Goal: Task Accomplishment & Management: Complete application form

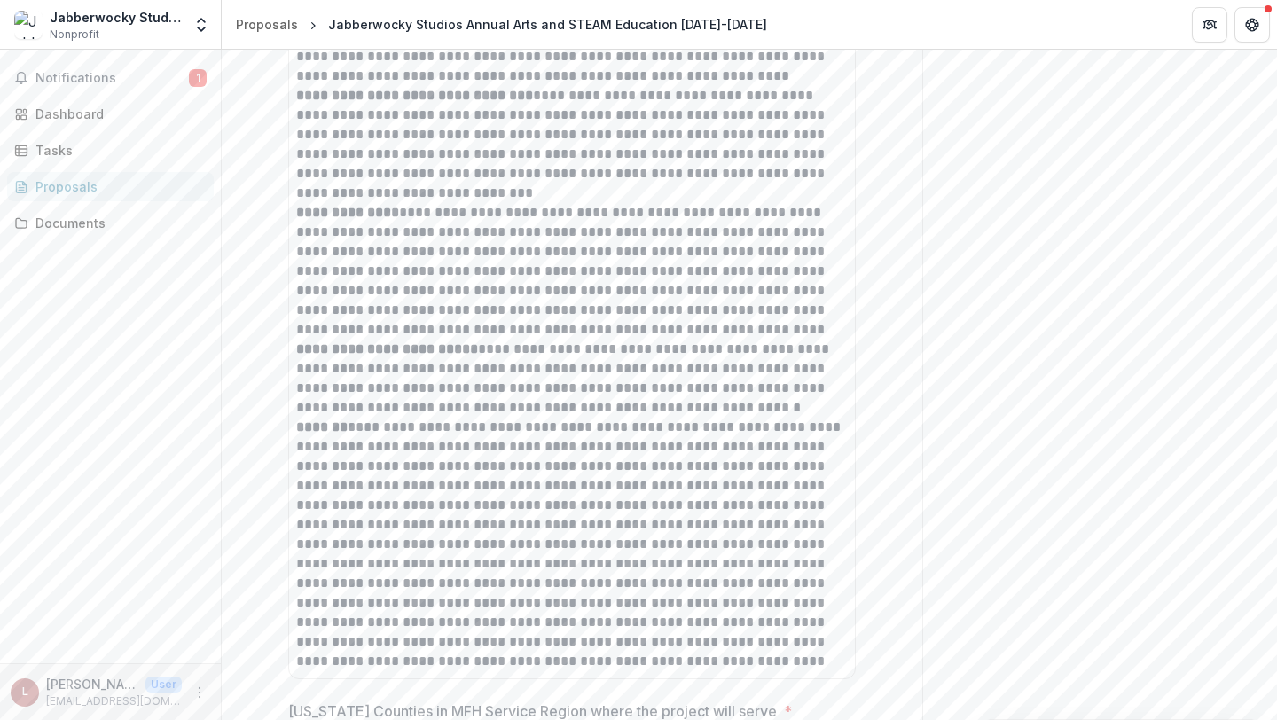
scroll to position [2308, 0]
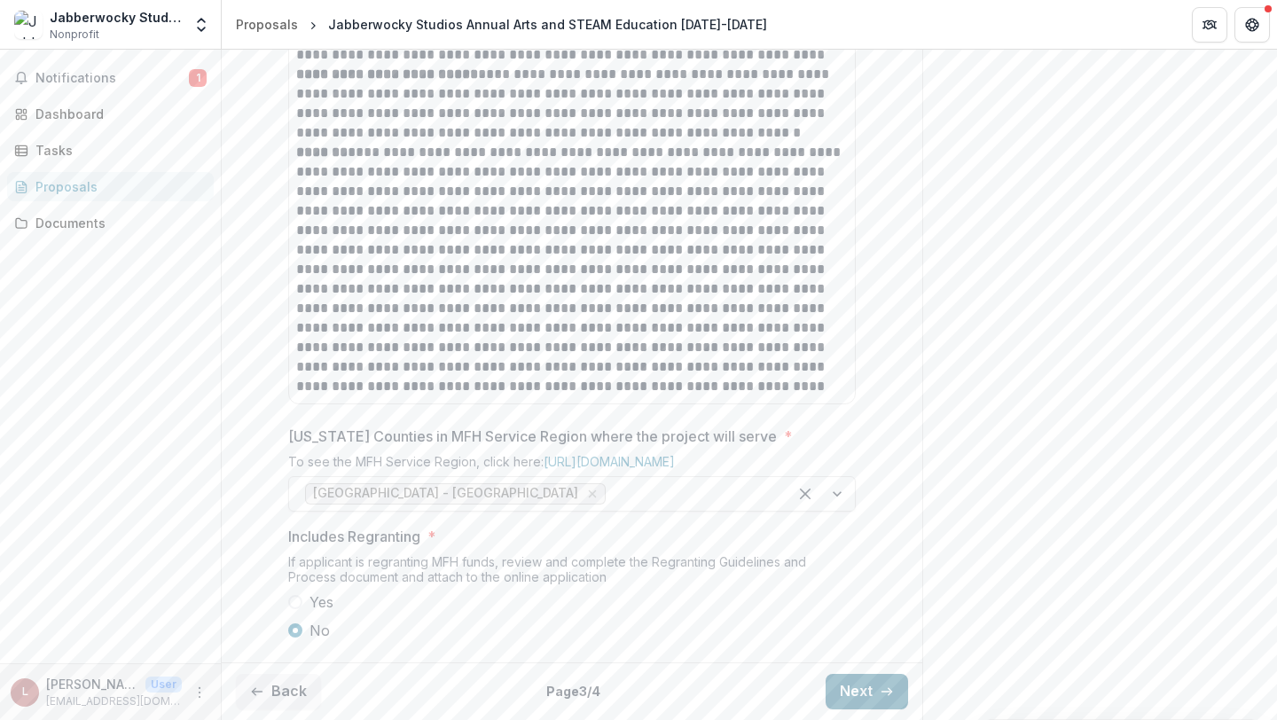
click at [855, 695] on button "Next" at bounding box center [866, 691] width 82 height 35
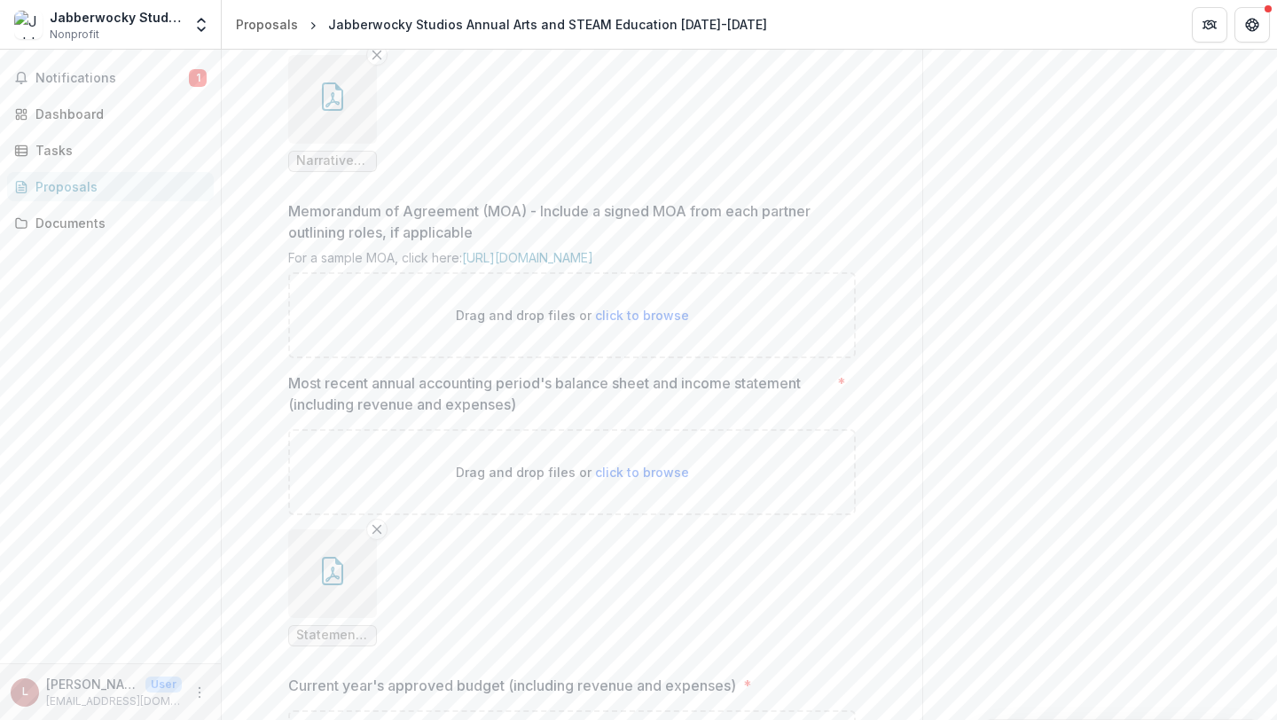
scroll to position [516, 0]
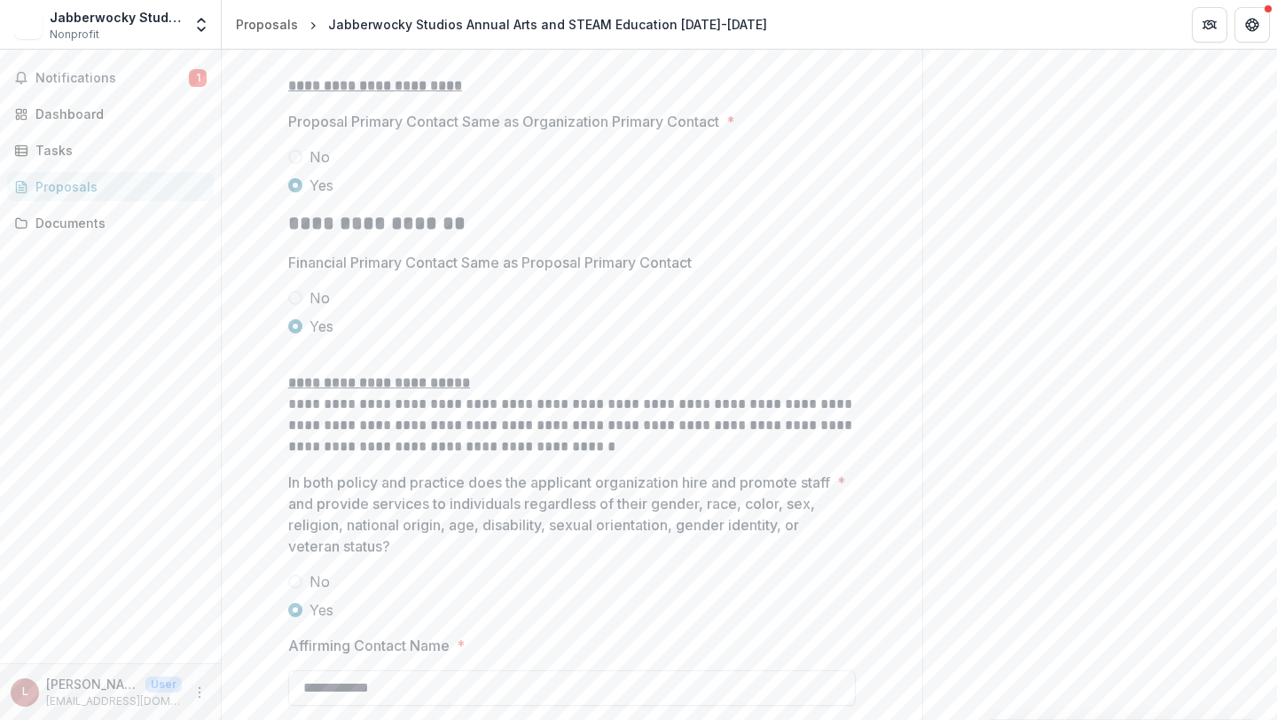
scroll to position [3004, 0]
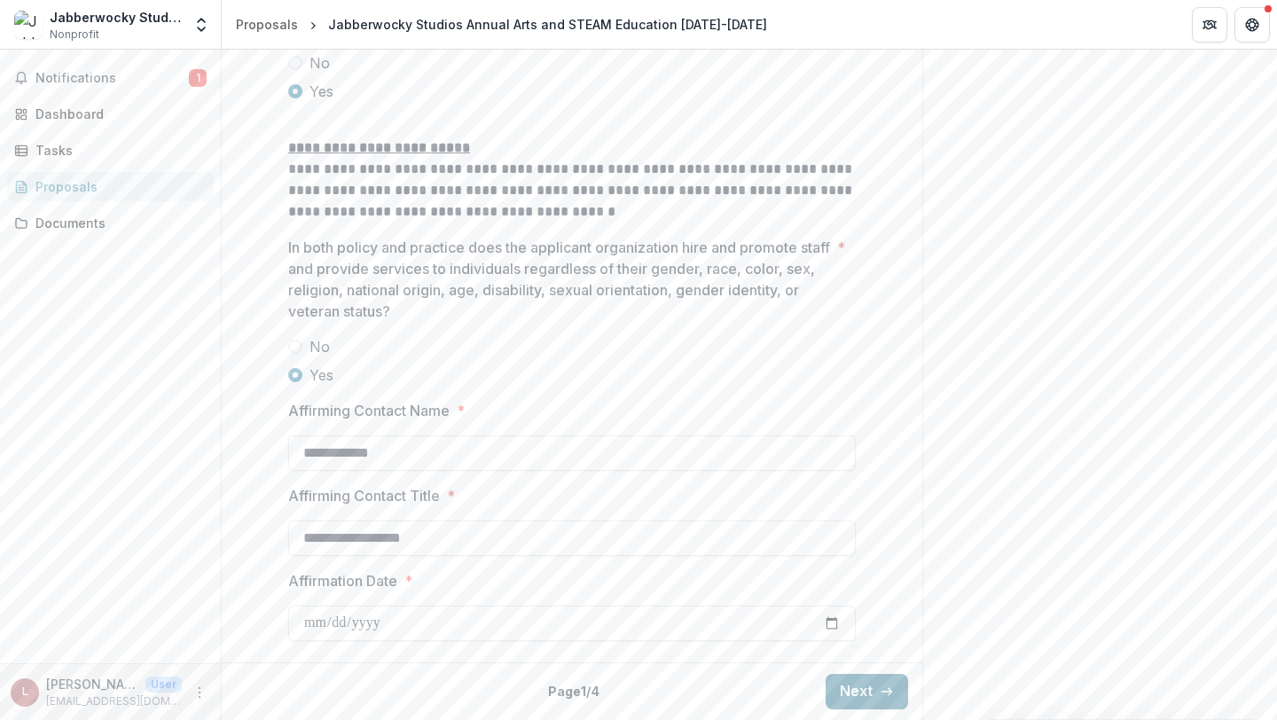
click at [840, 696] on button "Next" at bounding box center [866, 691] width 82 height 35
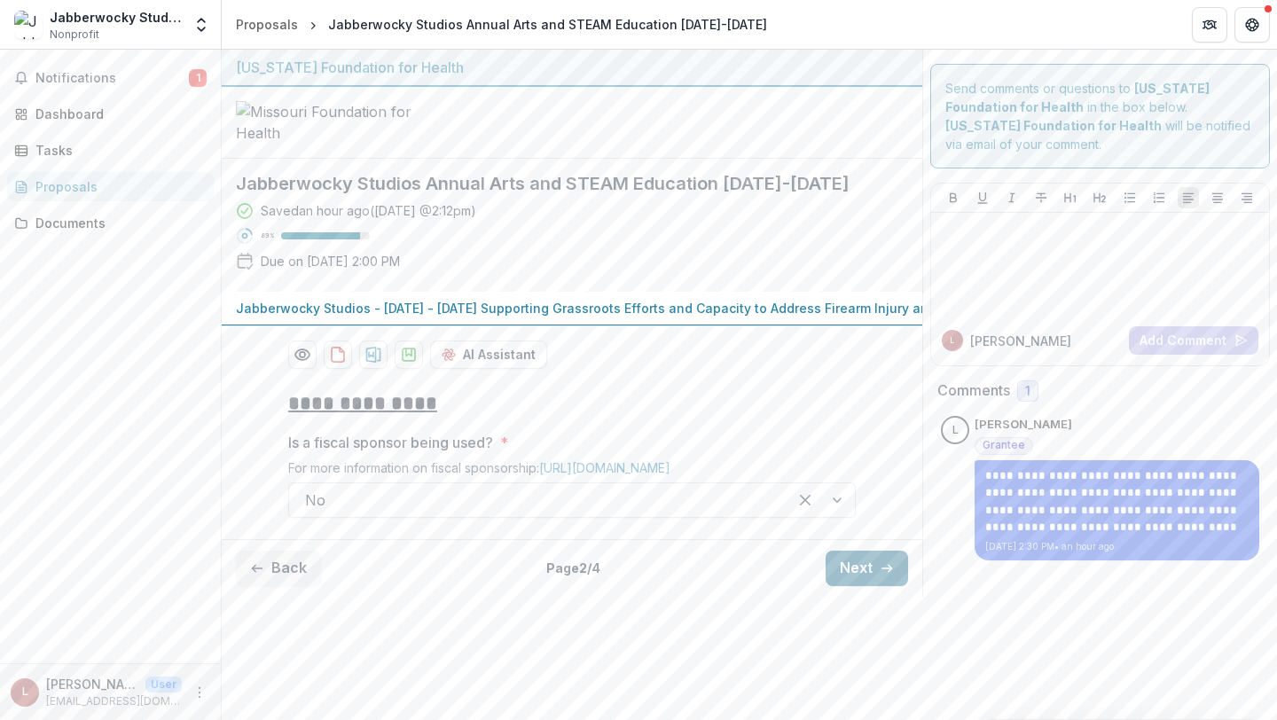
click at [845, 586] on button "Next" at bounding box center [866, 568] width 82 height 35
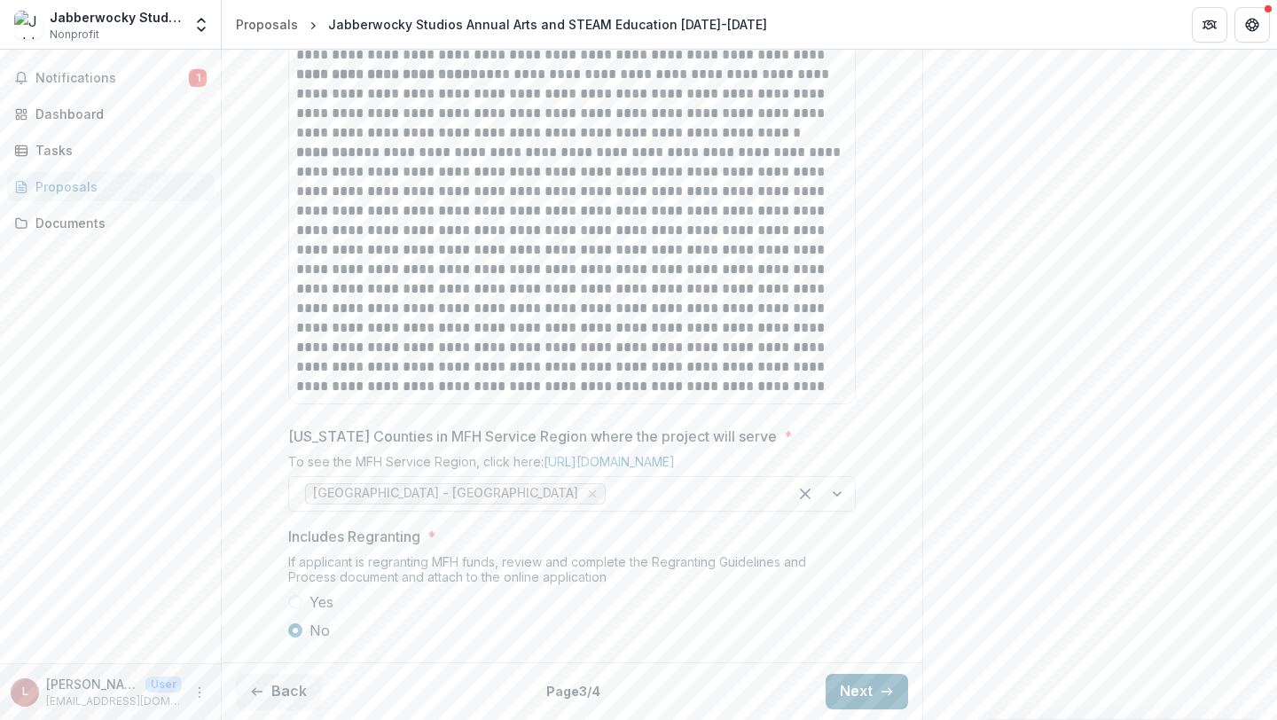
click at [845, 694] on button "Next" at bounding box center [866, 691] width 82 height 35
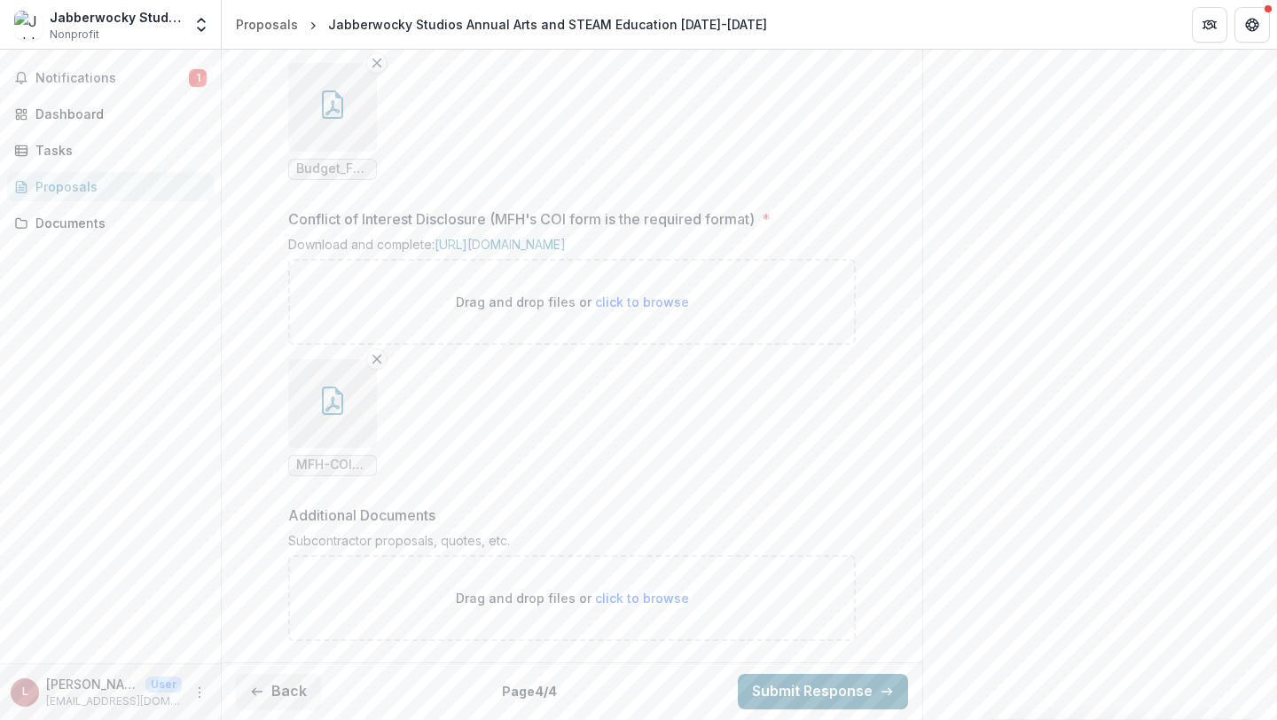
click at [790, 694] on button "Submit Response" at bounding box center [823, 691] width 170 height 35
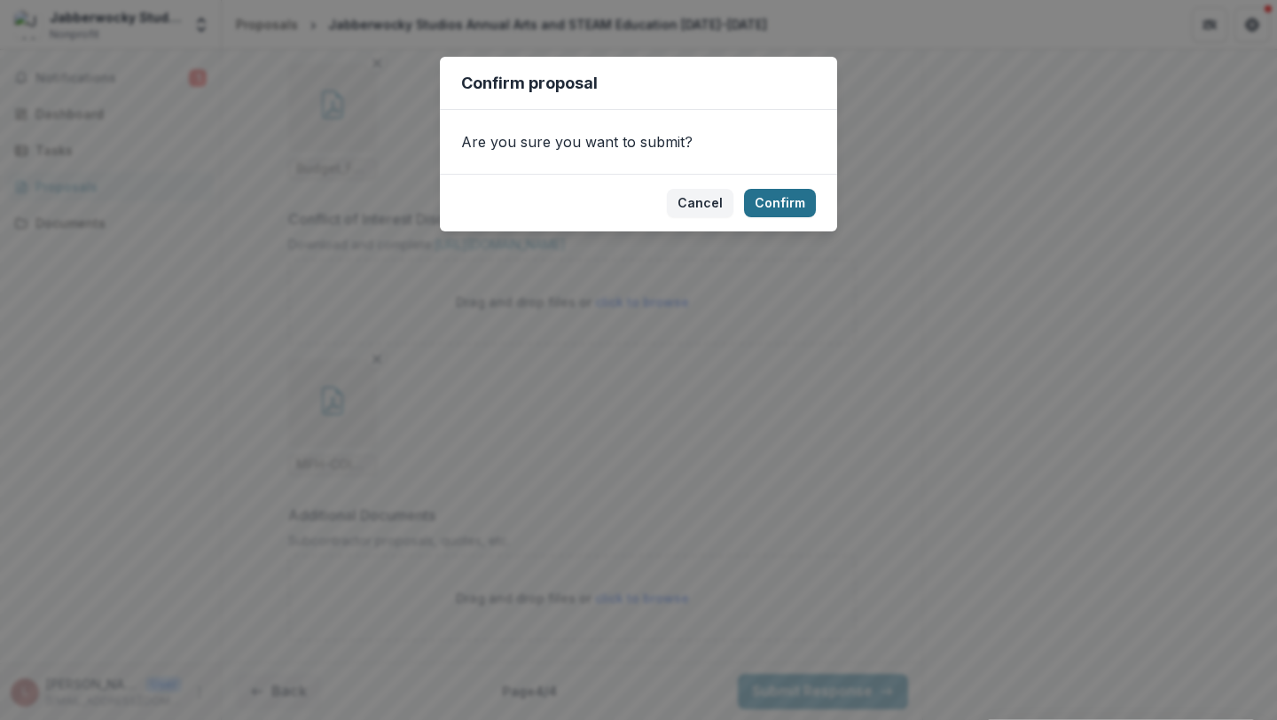
click at [777, 204] on button "Confirm" at bounding box center [780, 203] width 72 height 28
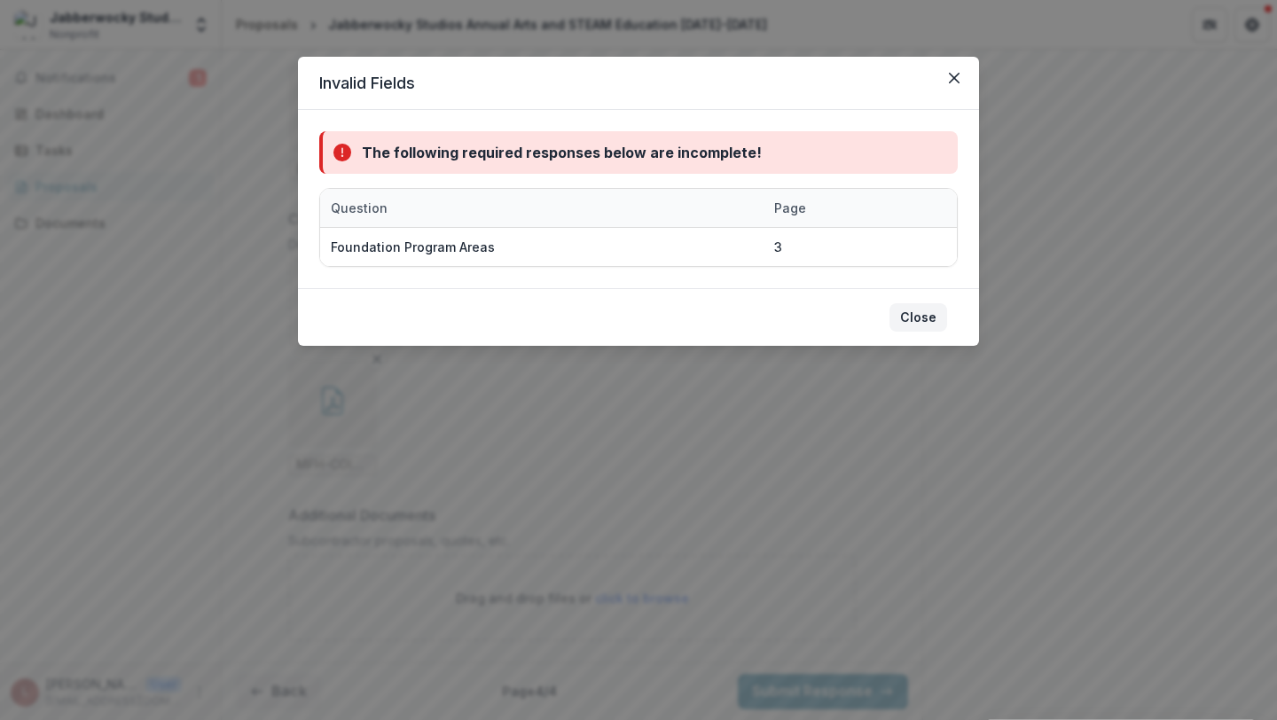
click at [910, 319] on button "Close" at bounding box center [918, 317] width 58 height 28
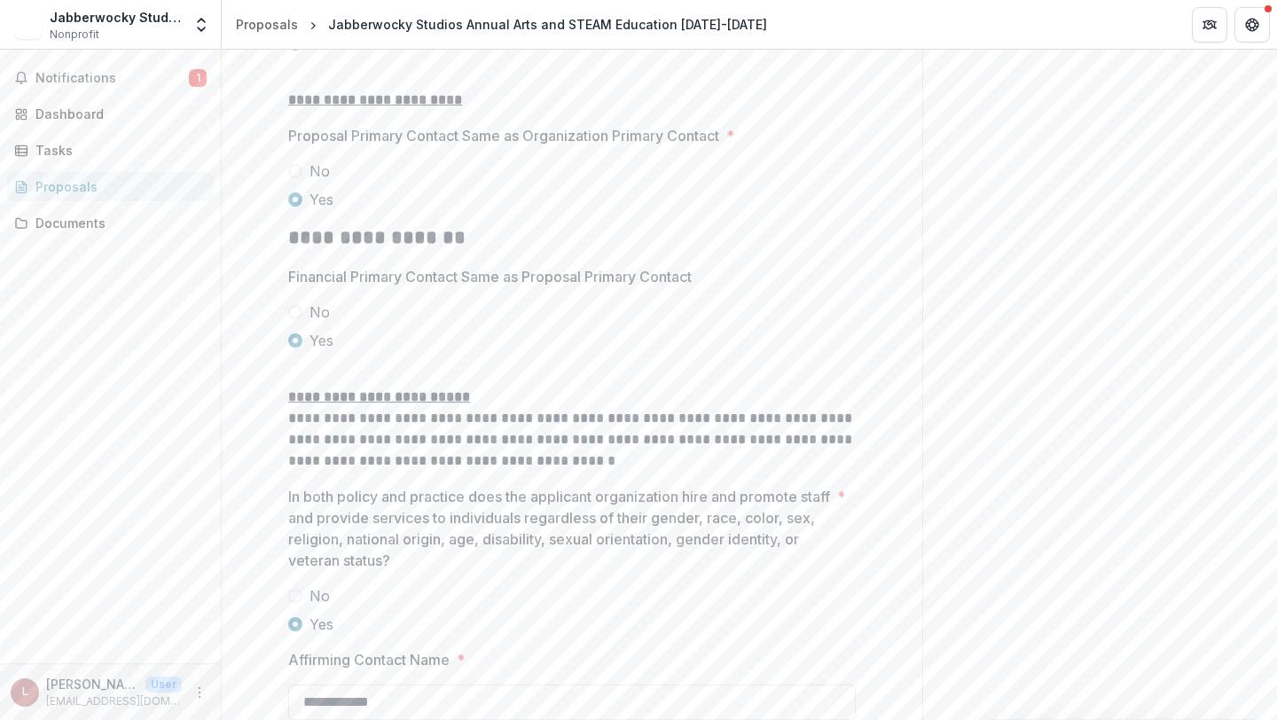
scroll to position [3004, 0]
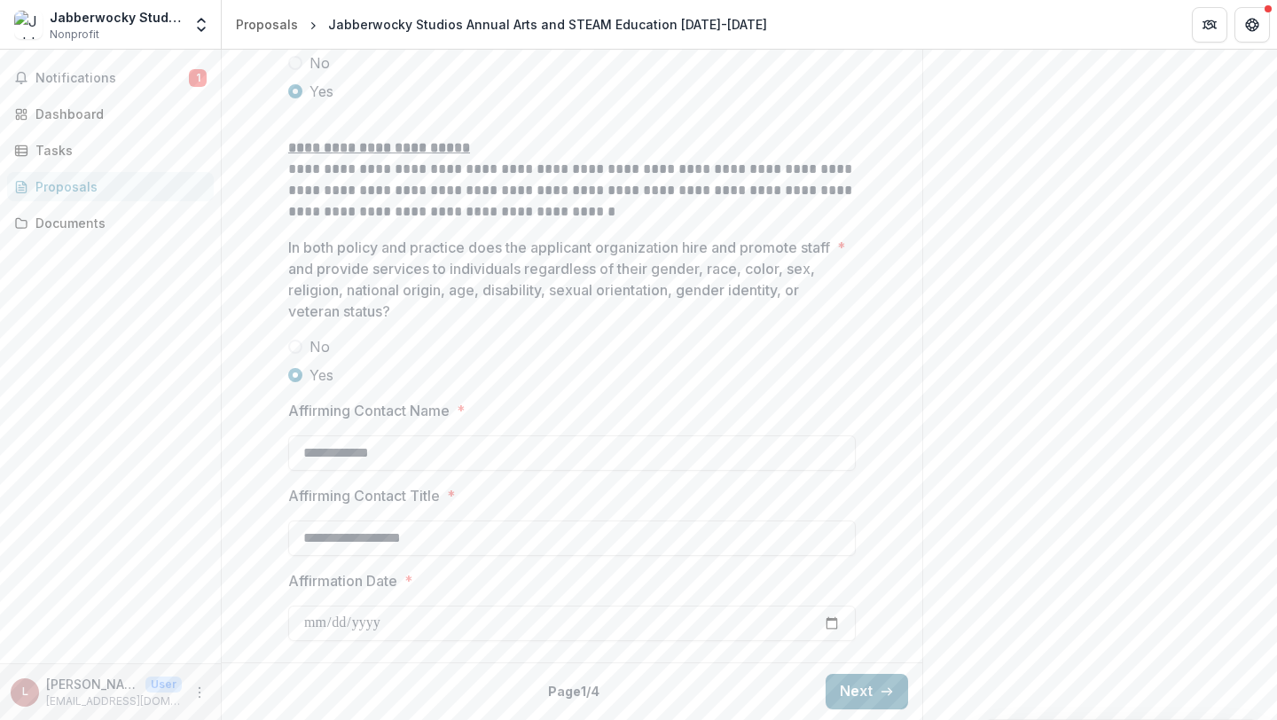
click at [849, 691] on button "Next" at bounding box center [866, 691] width 82 height 35
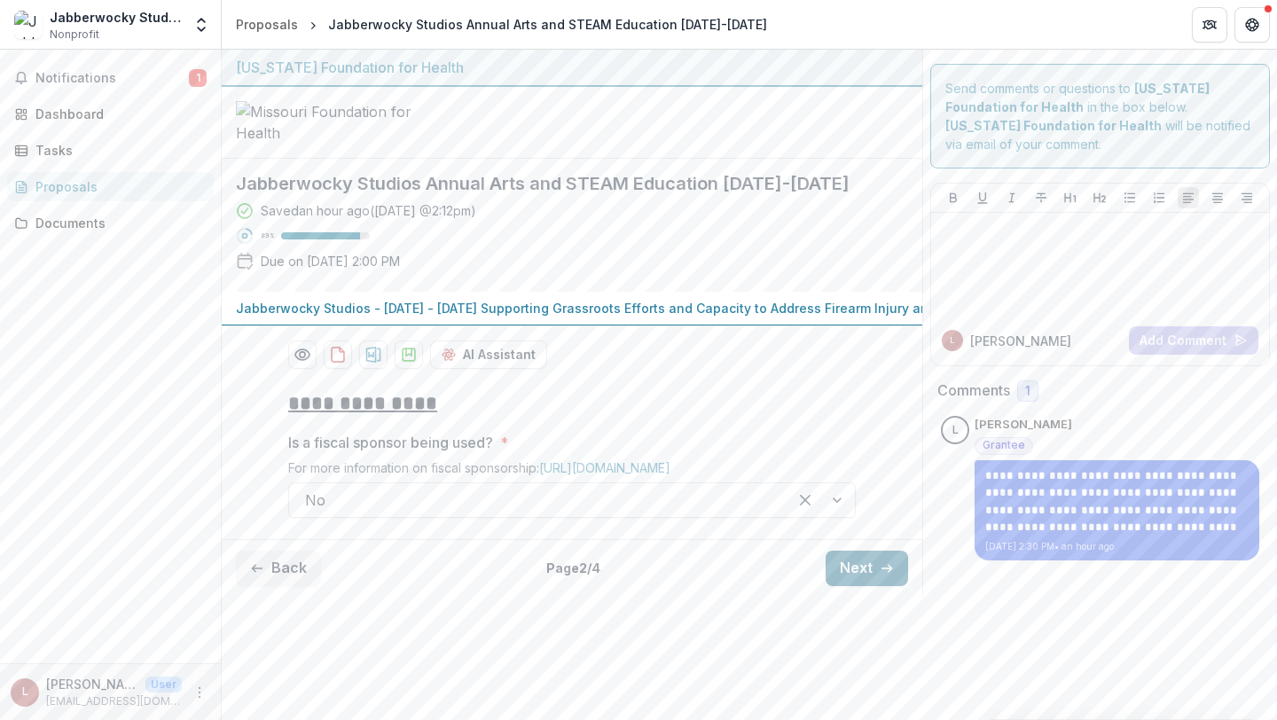
click at [849, 586] on button "Next" at bounding box center [866, 568] width 82 height 35
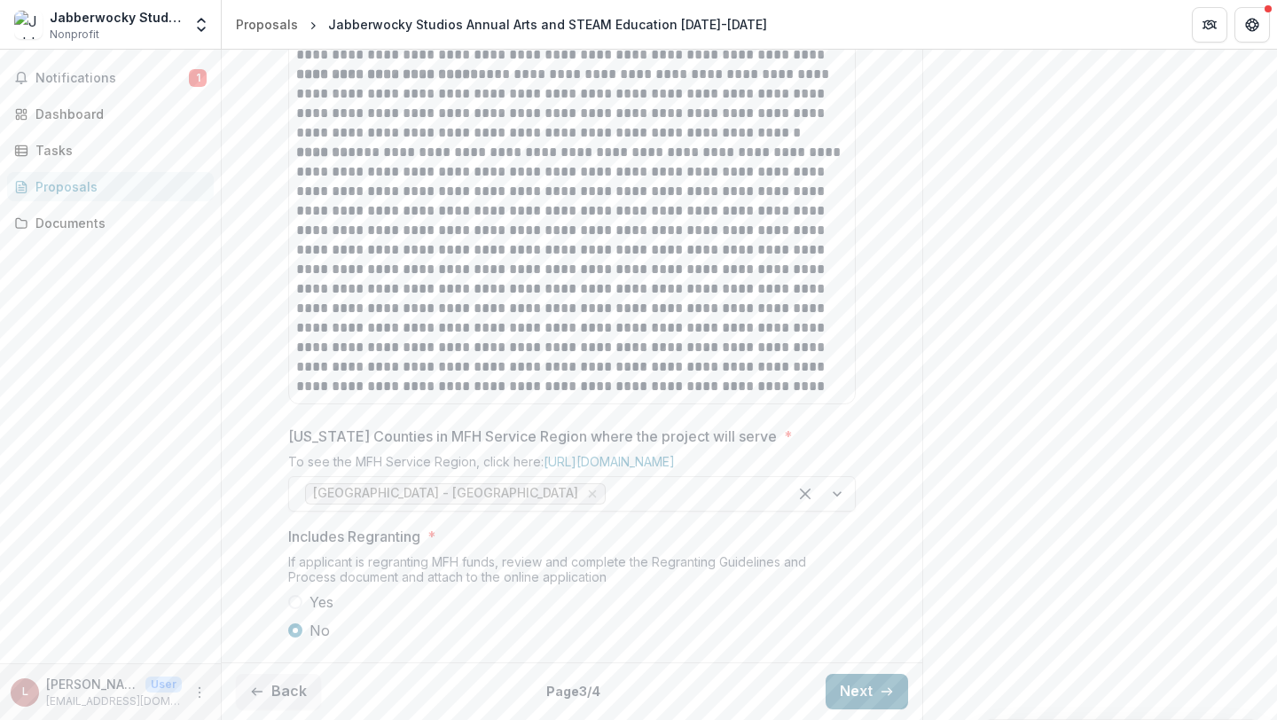
click at [849, 691] on button "Next" at bounding box center [866, 691] width 82 height 35
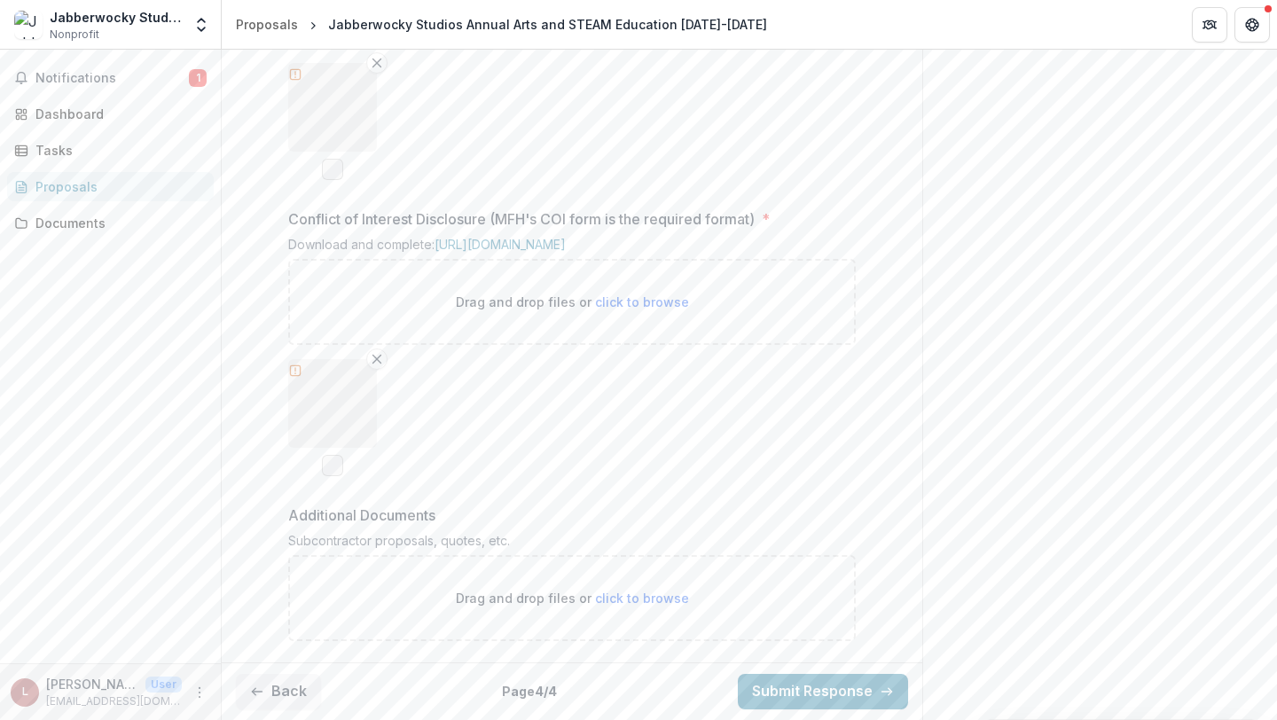
scroll to position [1735, 0]
click at [849, 691] on button "Submit Response" at bounding box center [823, 691] width 170 height 35
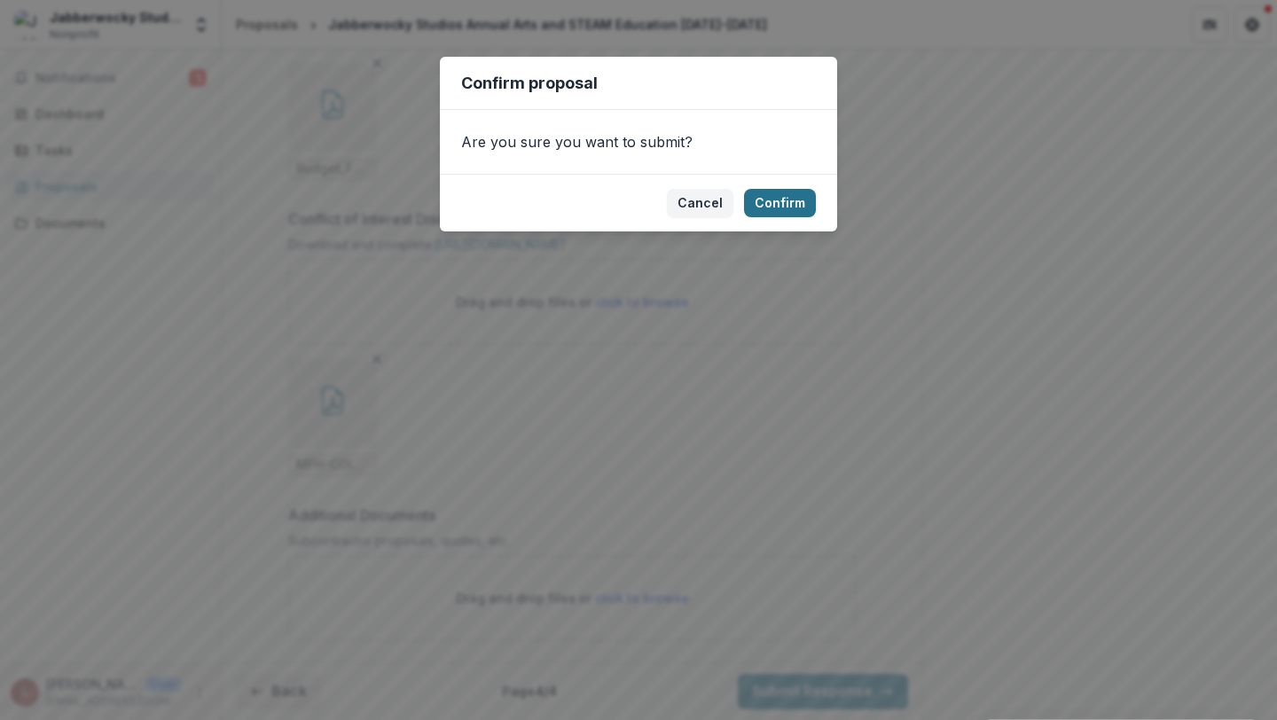
click at [783, 207] on button "Confirm" at bounding box center [780, 203] width 72 height 28
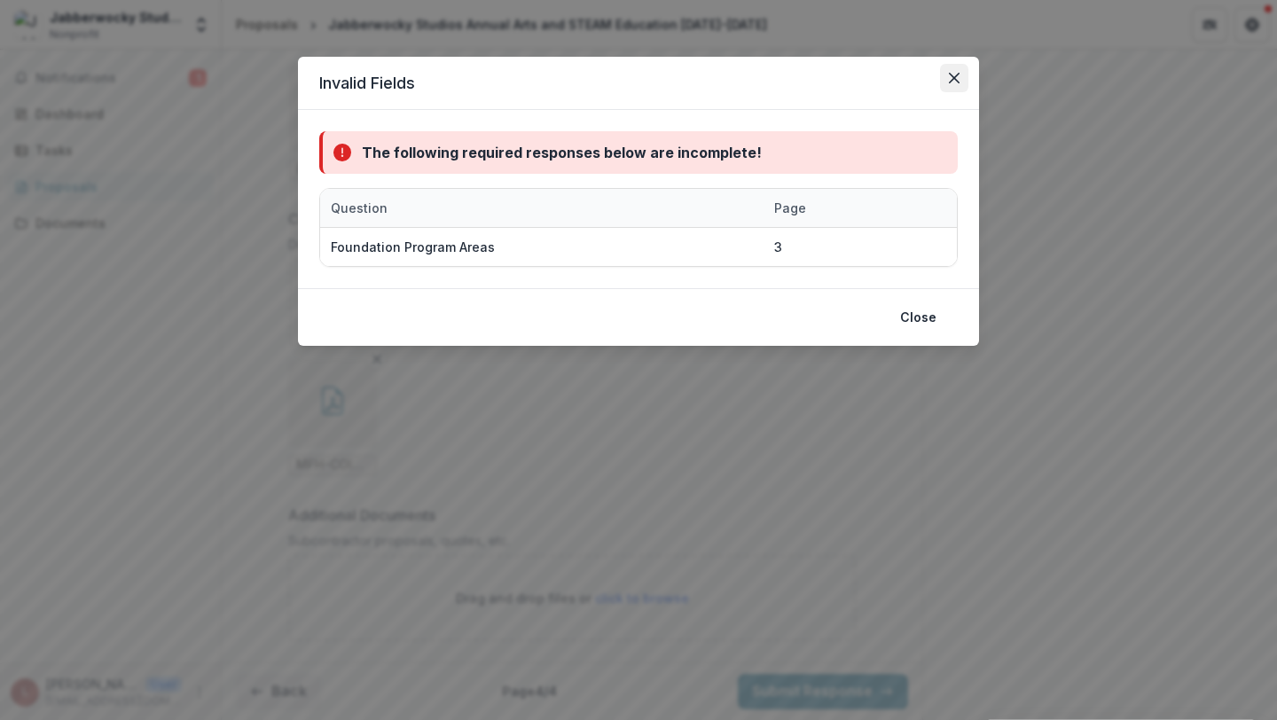
click at [952, 78] on icon "Close" at bounding box center [954, 78] width 11 height 11
